Goal: Information Seeking & Learning: Learn about a topic

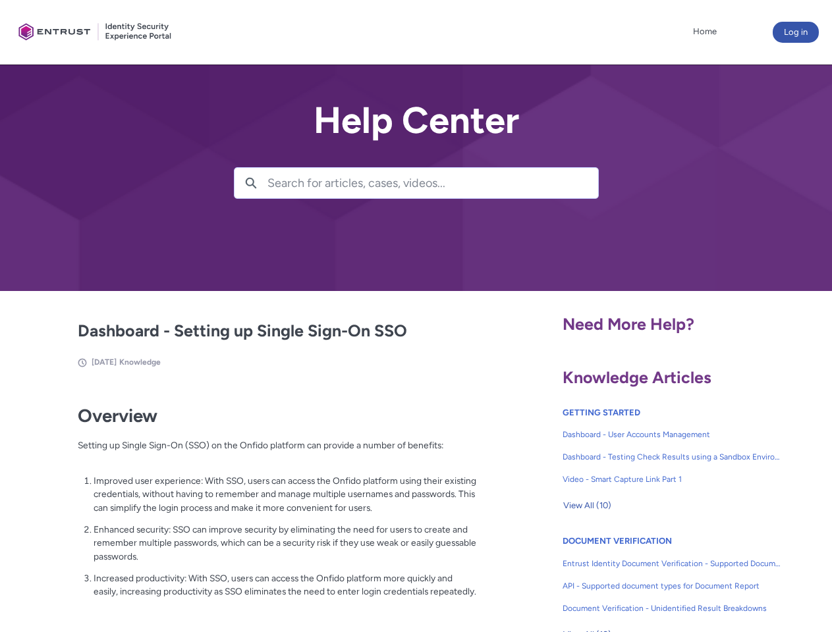
click at [251, 183] on lightning-primitive-icon "button" at bounding box center [251, 182] width 12 height 10
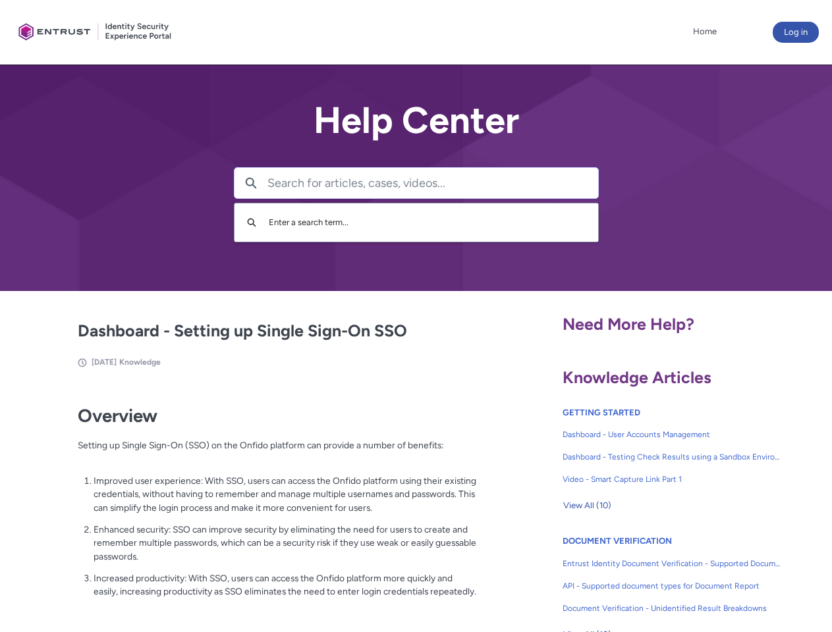
click at [252, 504] on p "Improved user experience: With SSO, users can access the Onfido platform using …" at bounding box center [284, 494] width 383 height 41
click at [587, 506] on span "View All (10)" at bounding box center [587, 506] width 48 height 20
click at [0, 0] on div at bounding box center [0, 0] width 0 height 0
click at [810, 576] on div at bounding box center [428, 316] width 805 height 632
